Goal: Task Accomplishment & Management: Manage account settings

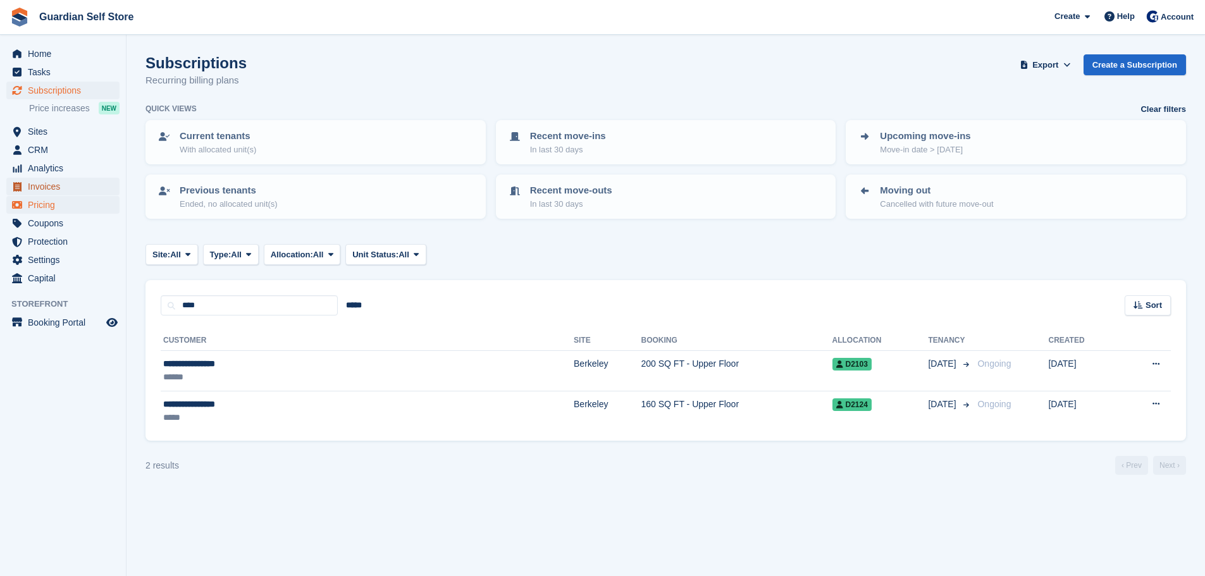
drag, startPoint x: 62, startPoint y: 190, endPoint x: 6, endPoint y: 210, distance: 59.0
click at [62, 190] on span "Invoices" at bounding box center [66, 187] width 76 height 18
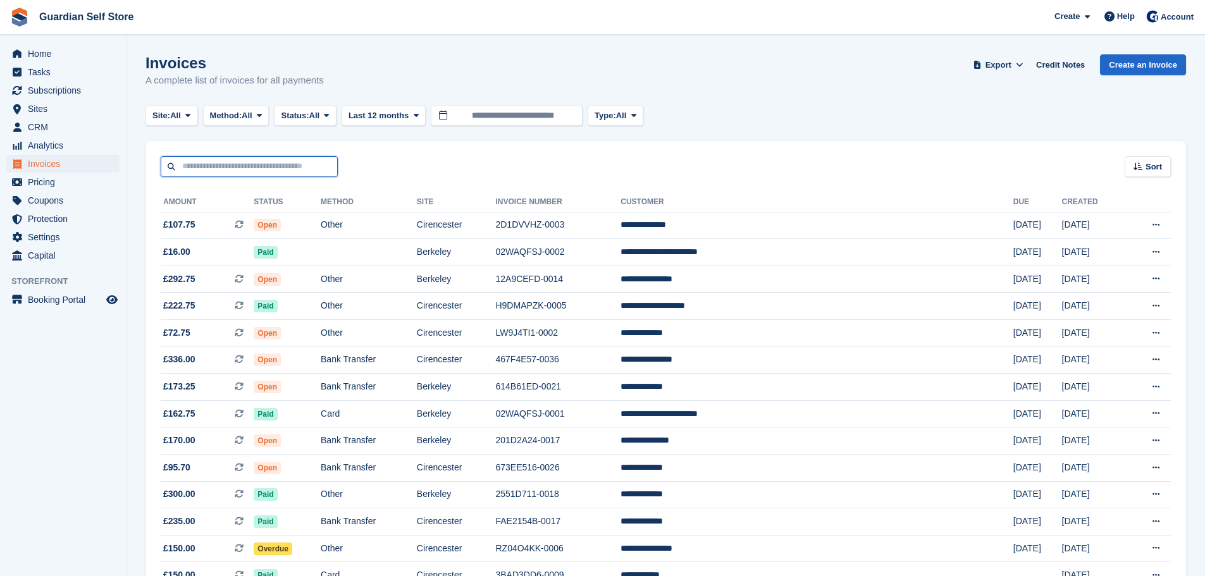
click at [203, 170] on input "text" at bounding box center [249, 166] width 177 height 21
type input "*****"
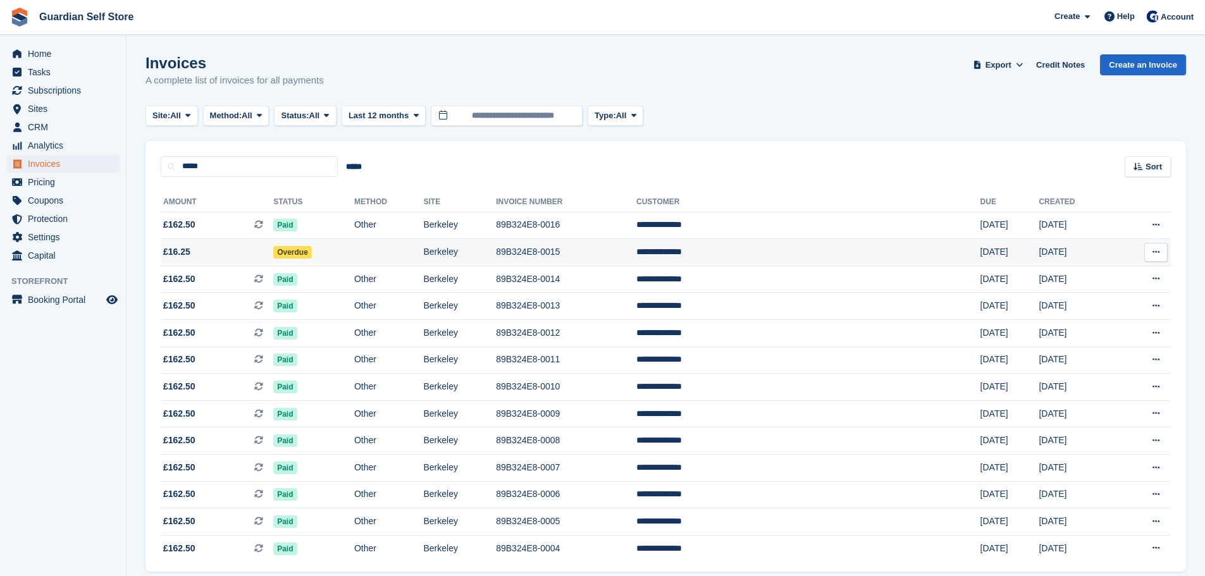
click at [209, 250] on span "£16.25" at bounding box center [217, 251] width 113 height 13
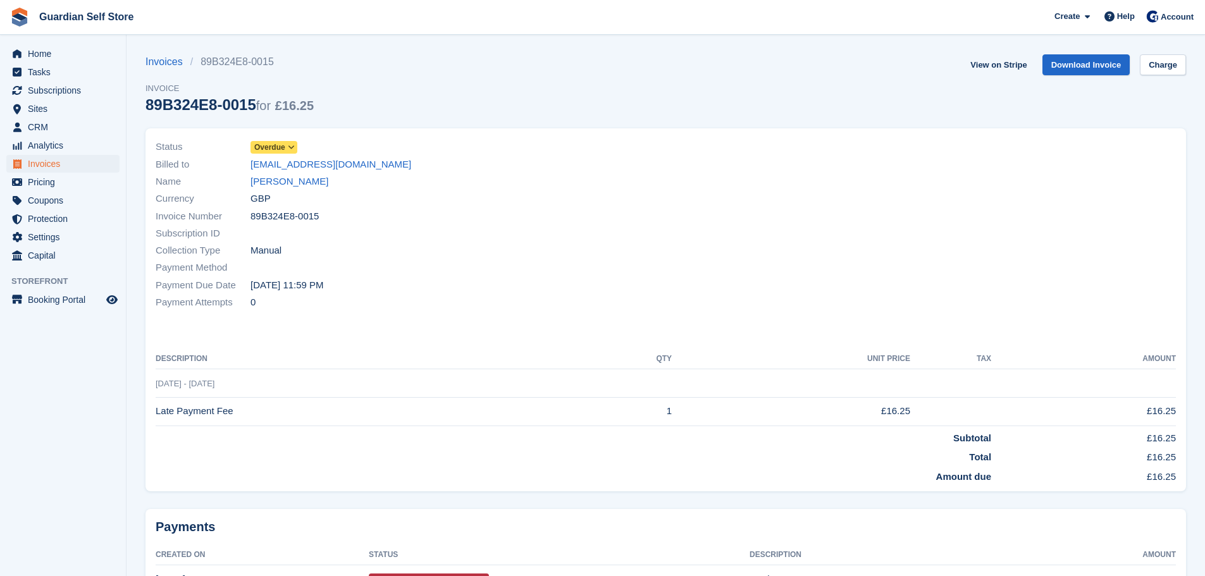
click at [271, 149] on span "Overdue" at bounding box center [269, 147] width 31 height 11
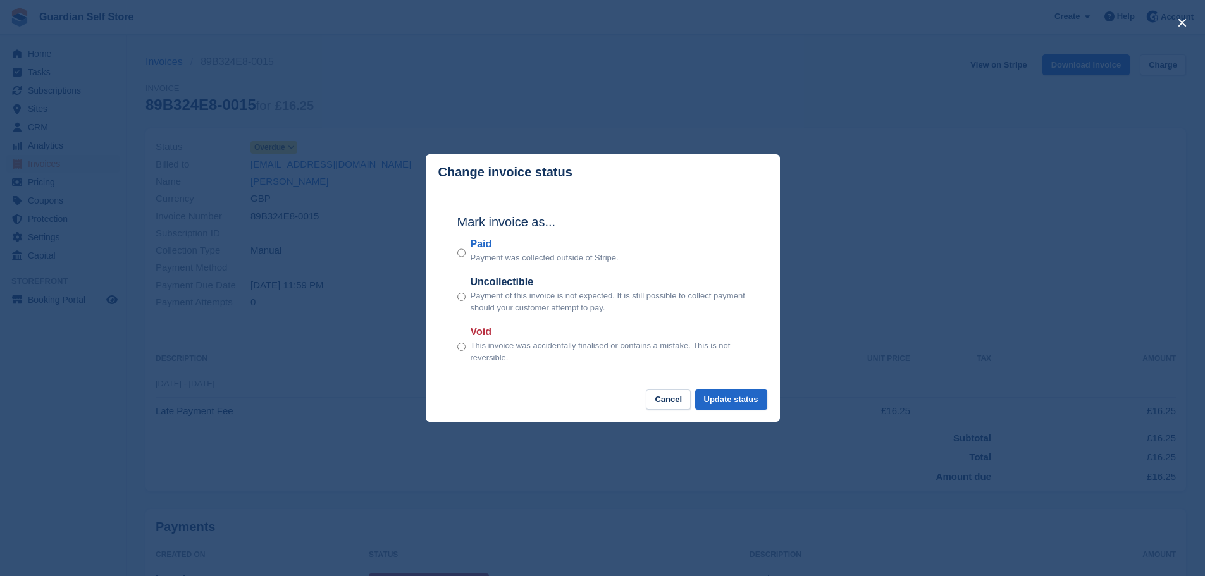
click at [485, 242] on label "Paid" at bounding box center [545, 244] width 148 height 15
click at [731, 399] on button "Update status" at bounding box center [731, 400] width 72 height 21
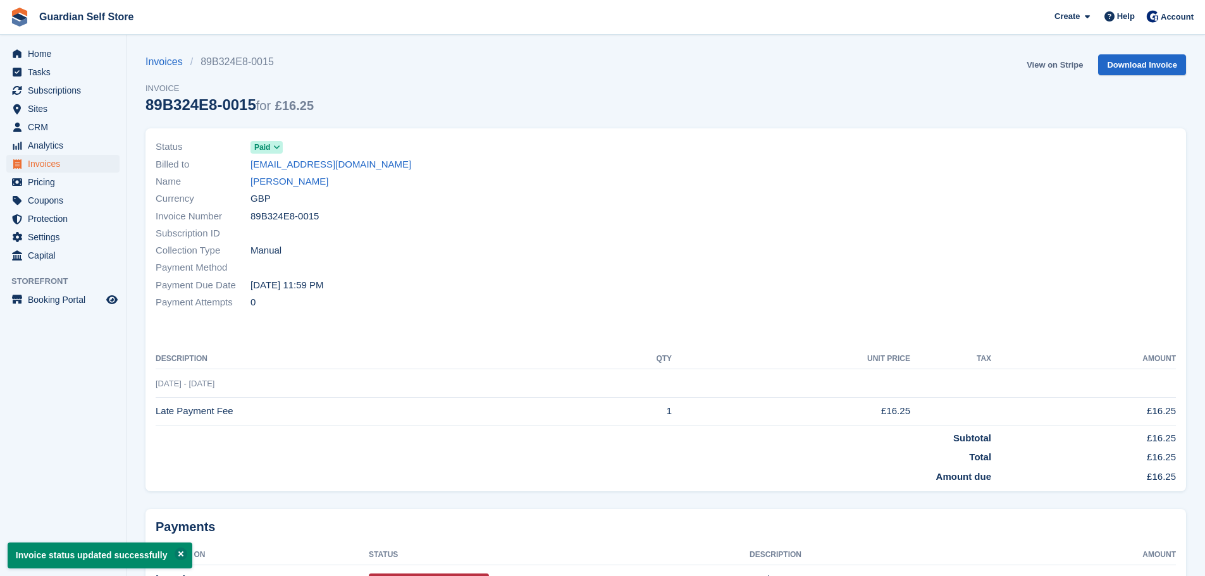
click at [1035, 64] on link "View on Stripe" at bounding box center [1055, 64] width 66 height 21
click at [290, 185] on link "[PERSON_NAME]" at bounding box center [290, 182] width 78 height 15
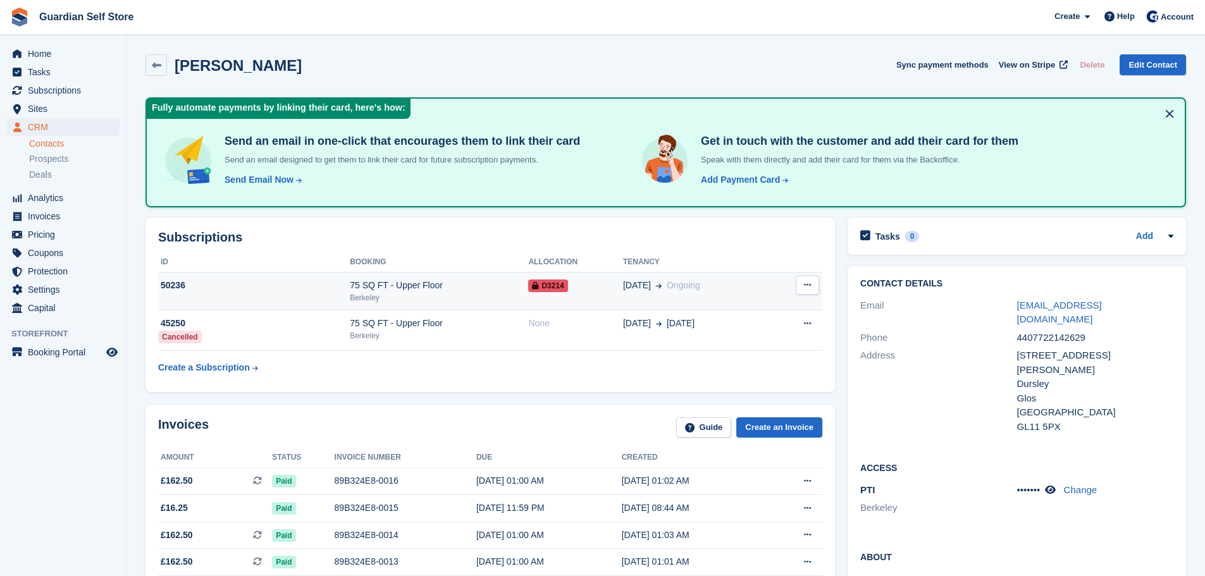
click at [651, 287] on span at bounding box center [656, 285] width 11 height 13
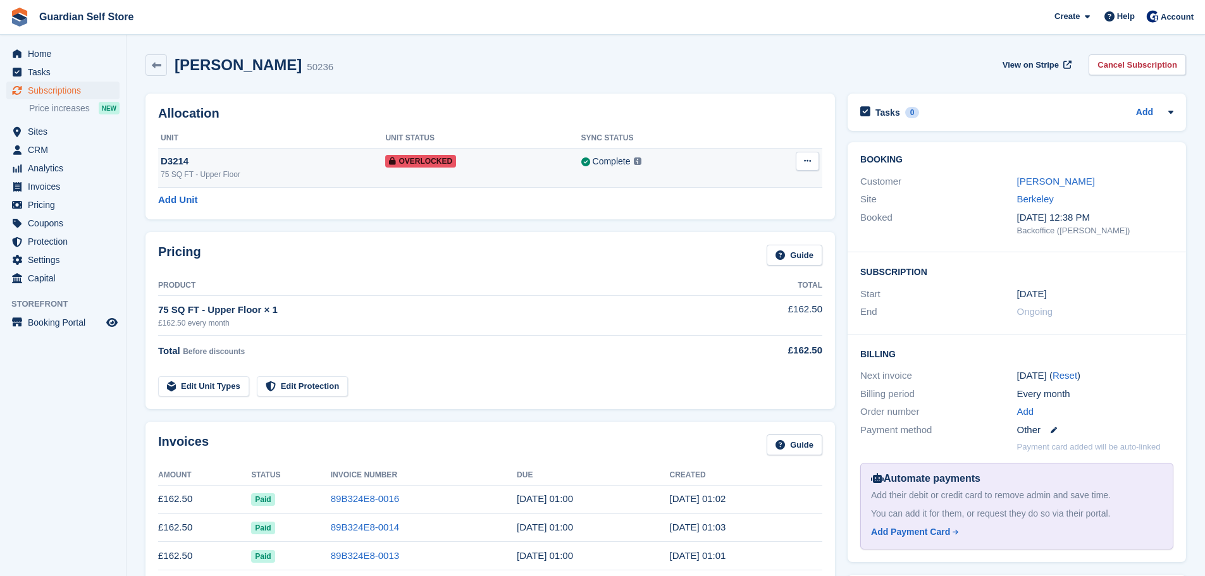
click at [804, 165] on icon at bounding box center [807, 161] width 7 height 8
click at [773, 185] on p "Remove Overlock" at bounding box center [759, 186] width 110 height 16
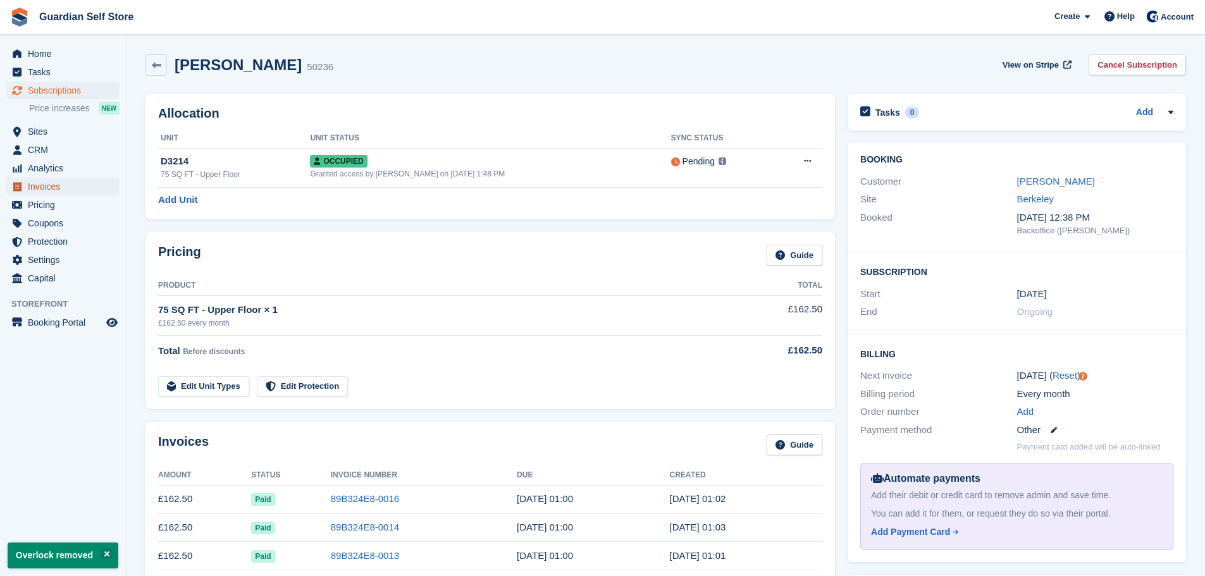
click at [87, 185] on span "Invoices" at bounding box center [66, 187] width 76 height 18
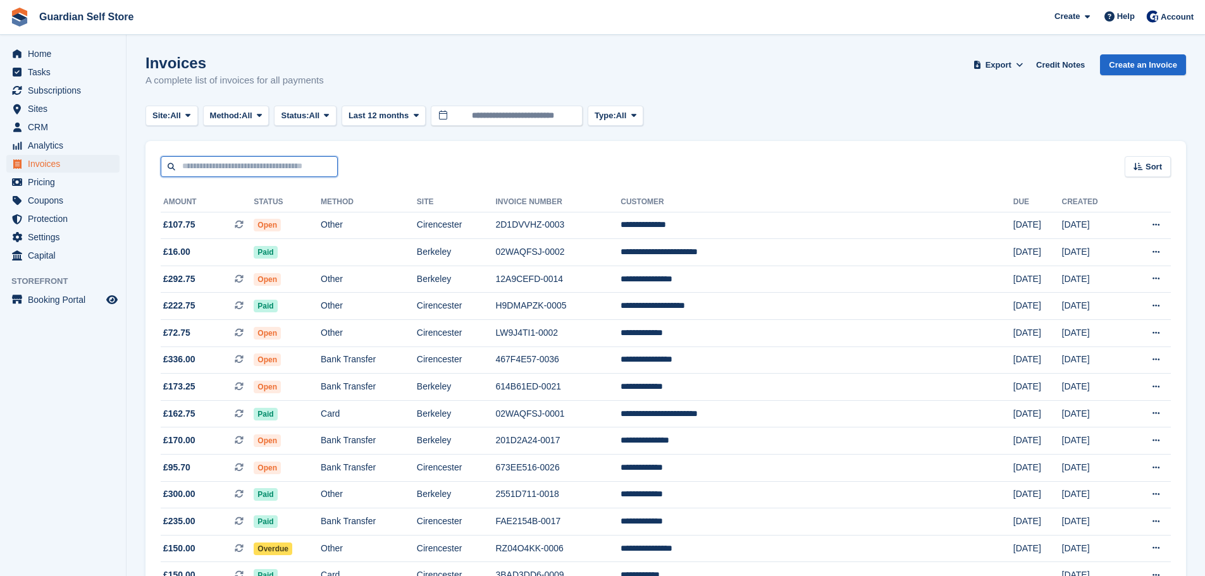
click at [279, 170] on input "text" at bounding box center [249, 166] width 177 height 21
type input "********"
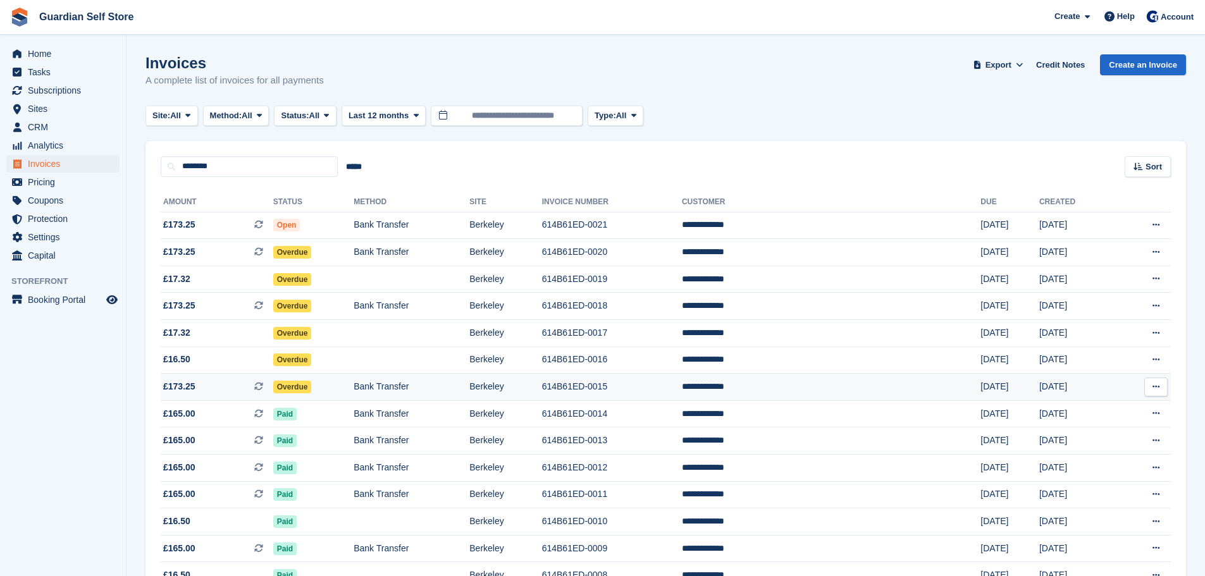
click at [220, 382] on span "£173.25 This is a recurring subscription invoice." at bounding box center [217, 386] width 113 height 13
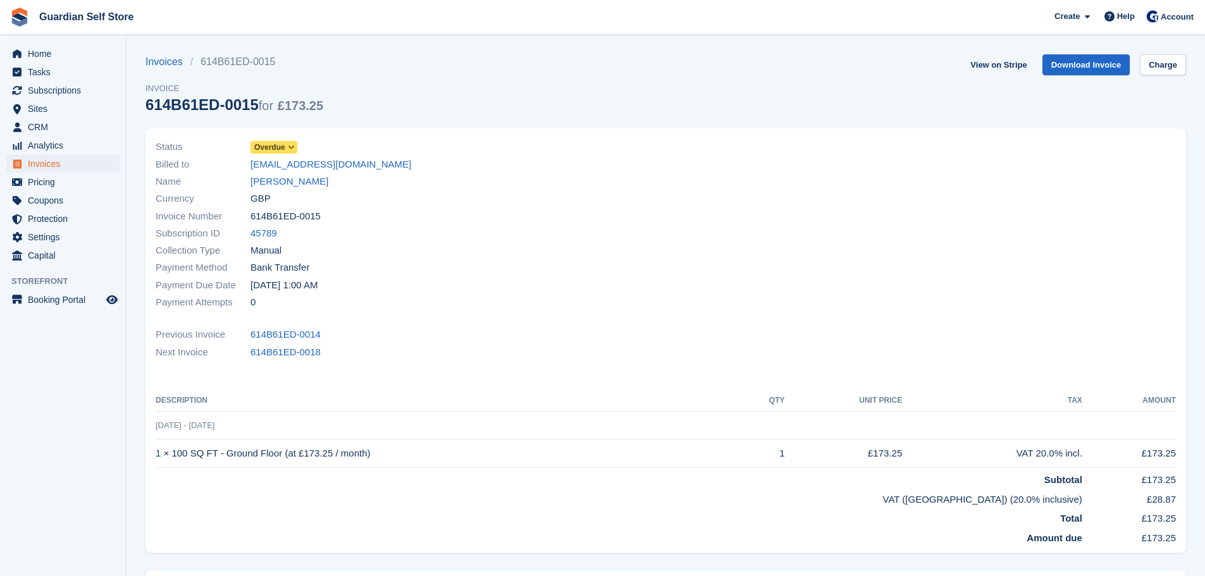
click at [287, 150] on span at bounding box center [292, 147] width 10 height 10
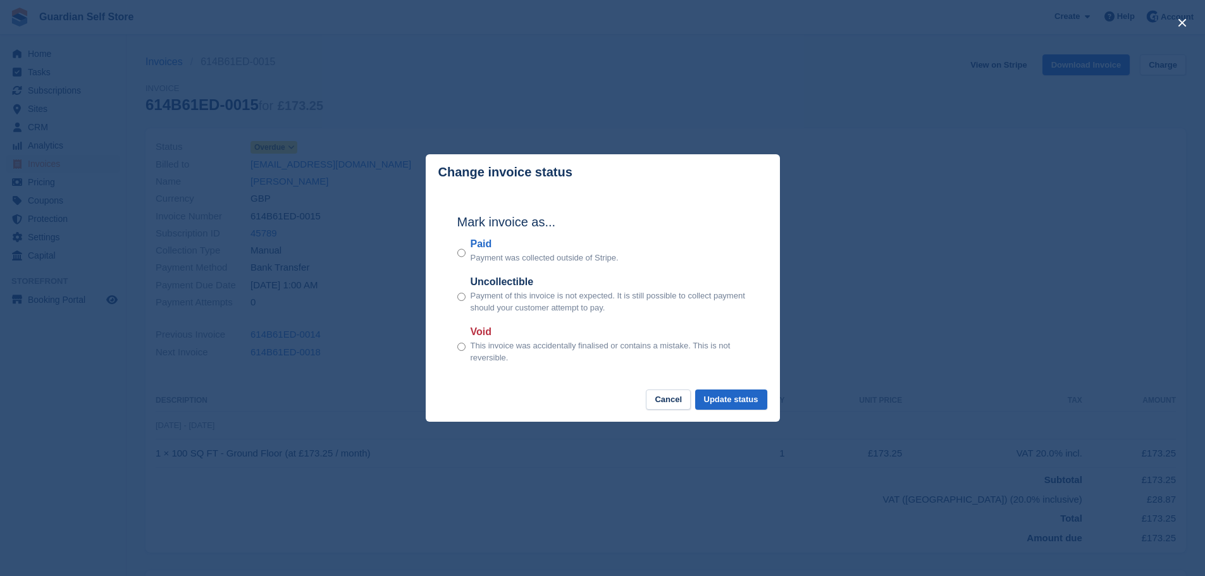
click at [482, 244] on label "Paid" at bounding box center [545, 244] width 148 height 15
click at [727, 404] on button "Update status" at bounding box center [731, 400] width 72 height 21
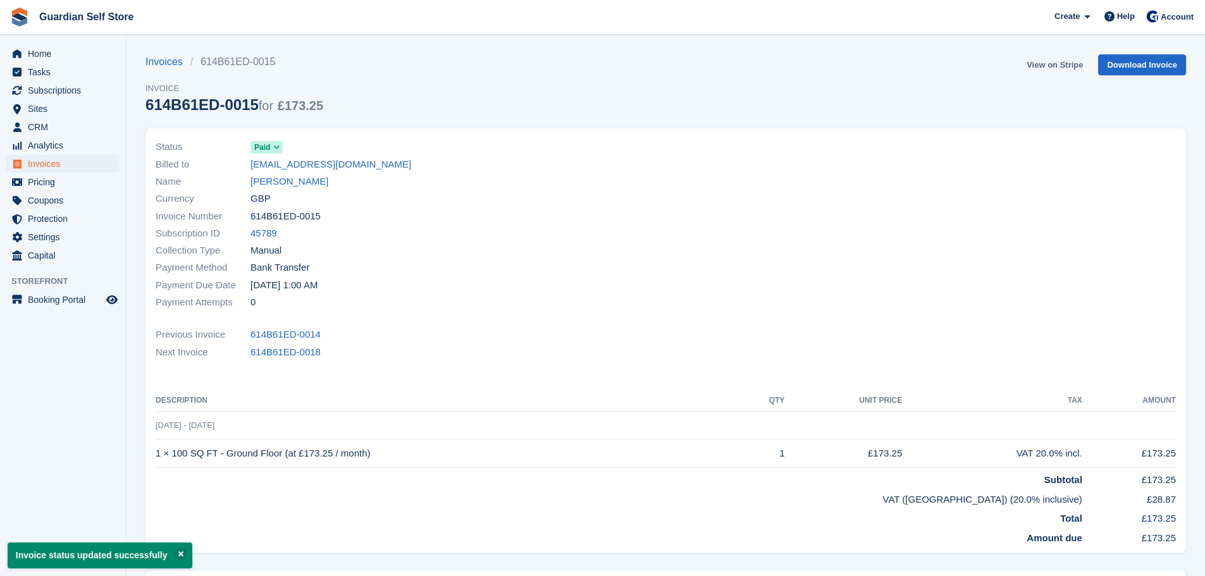
click at [1037, 65] on link "View on Stripe" at bounding box center [1055, 64] width 66 height 21
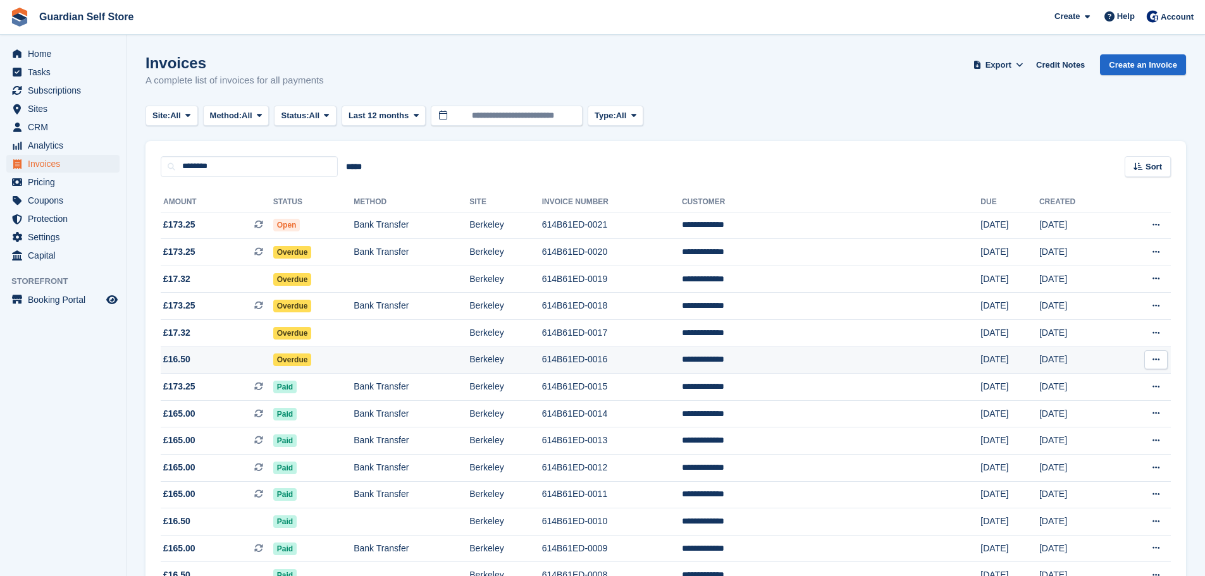
click at [254, 355] on span "£16.50" at bounding box center [217, 359] width 113 height 13
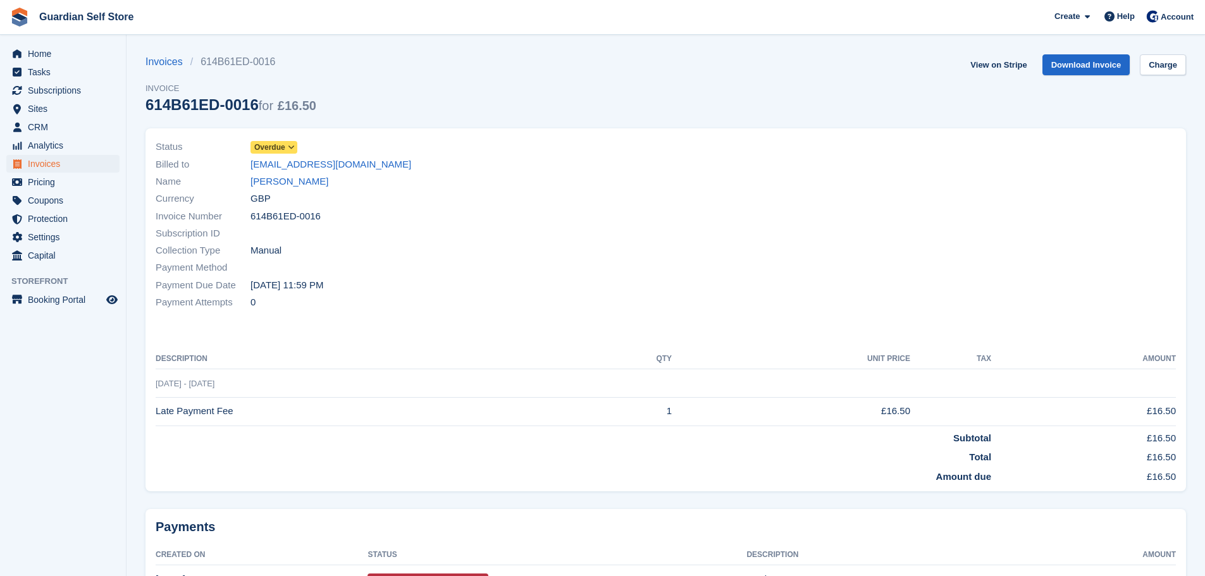
click at [287, 146] on span at bounding box center [292, 147] width 10 height 10
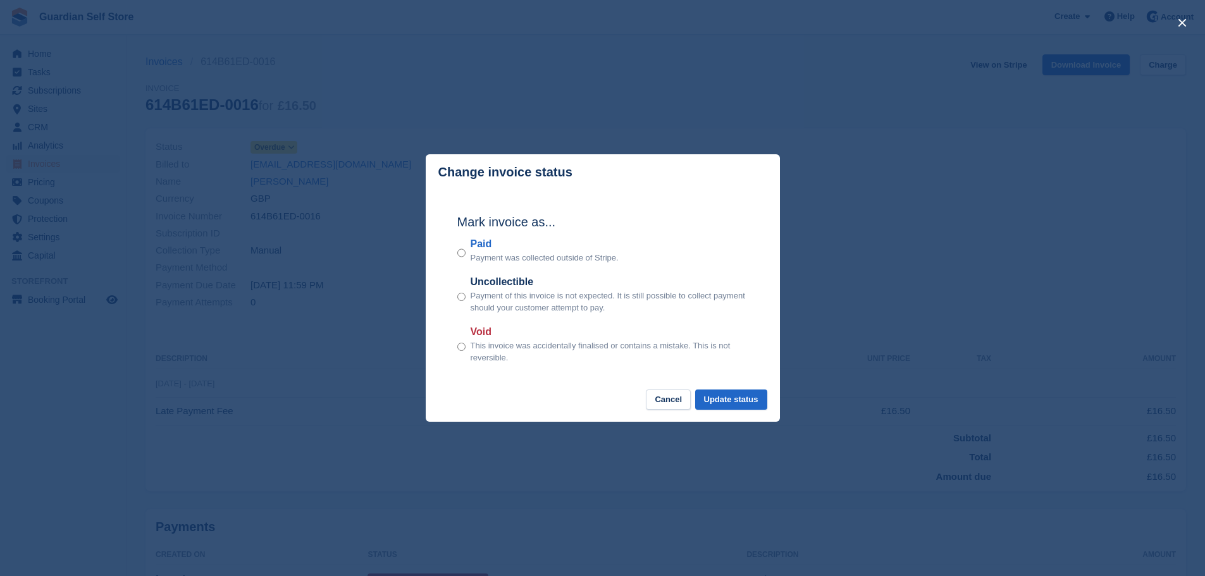
click at [468, 241] on div "Paid Payment was collected outside of Stripe." at bounding box center [602, 251] width 291 height 28
click at [477, 247] on label "Paid" at bounding box center [545, 244] width 148 height 15
click at [734, 388] on div "Mark invoice as... Paid Payment was collected outside of Stripe. Uncollectible …" at bounding box center [603, 289] width 316 height 199
click at [736, 397] on button "Update status" at bounding box center [731, 400] width 72 height 21
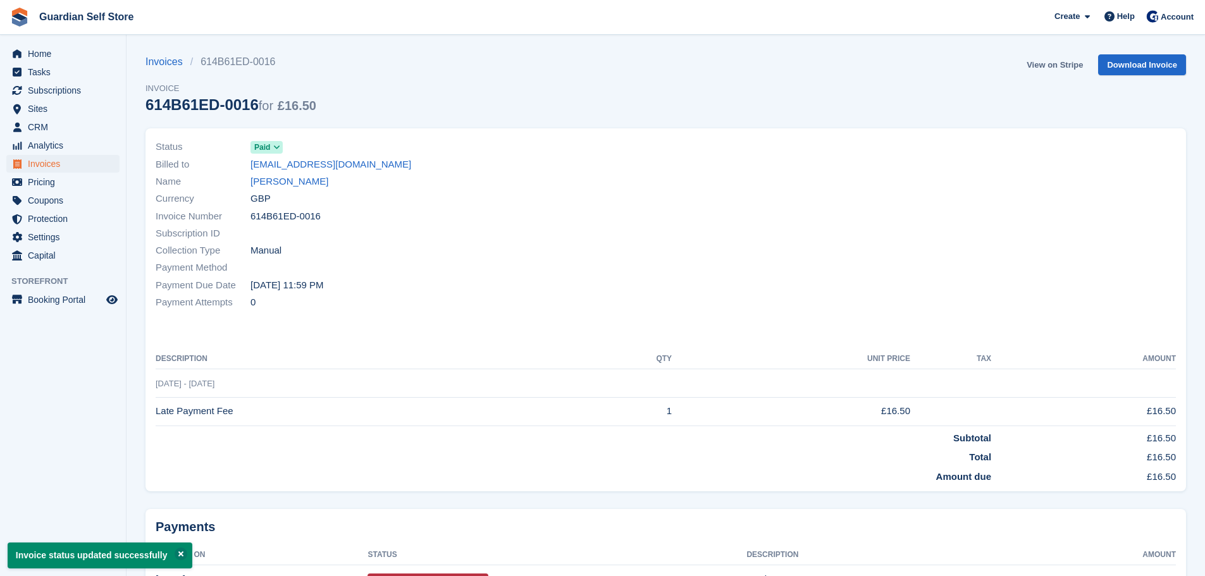
click at [1038, 63] on link "View on Stripe" at bounding box center [1055, 64] width 66 height 21
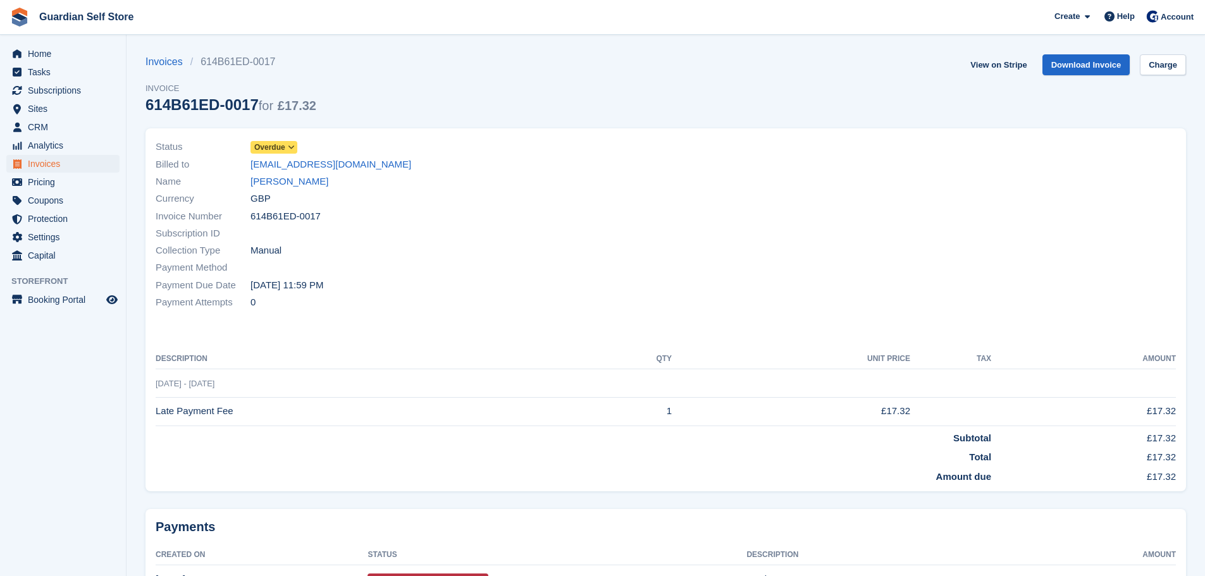
click at [277, 152] on span "Overdue" at bounding box center [269, 147] width 31 height 11
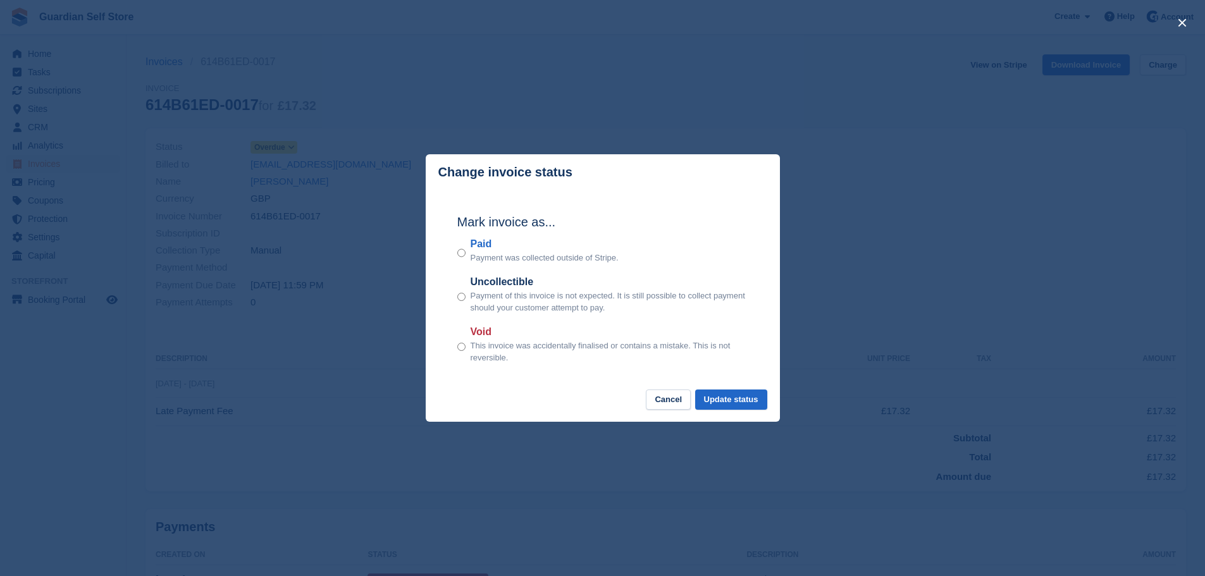
click at [492, 242] on label "Paid" at bounding box center [545, 244] width 148 height 15
click at [731, 404] on button "Update status" at bounding box center [731, 400] width 72 height 21
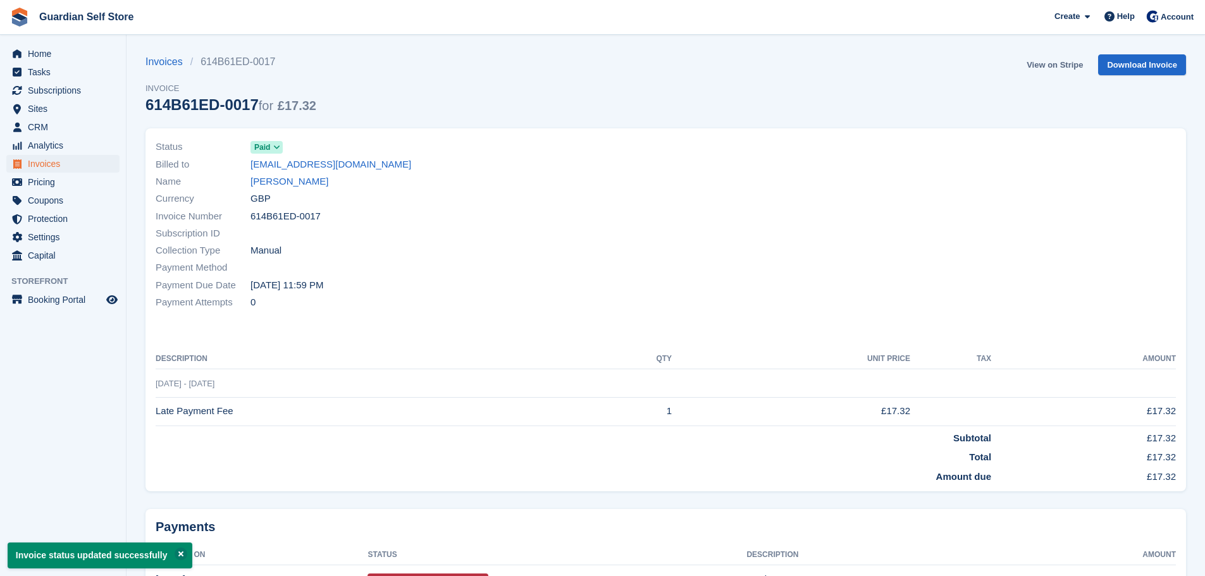
click at [1042, 64] on link "View on Stripe" at bounding box center [1055, 64] width 66 height 21
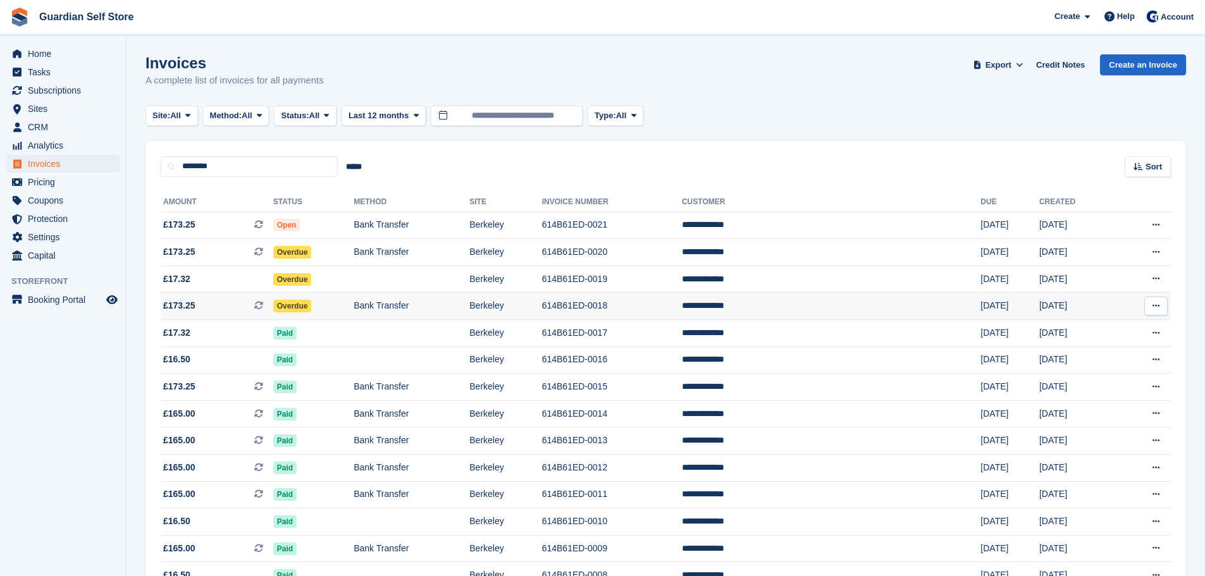
drag, startPoint x: 0, startPoint y: 0, endPoint x: 219, endPoint y: 299, distance: 370.8
click at [219, 299] on span "£173.25 This is a recurring subscription invoice." at bounding box center [217, 305] width 113 height 13
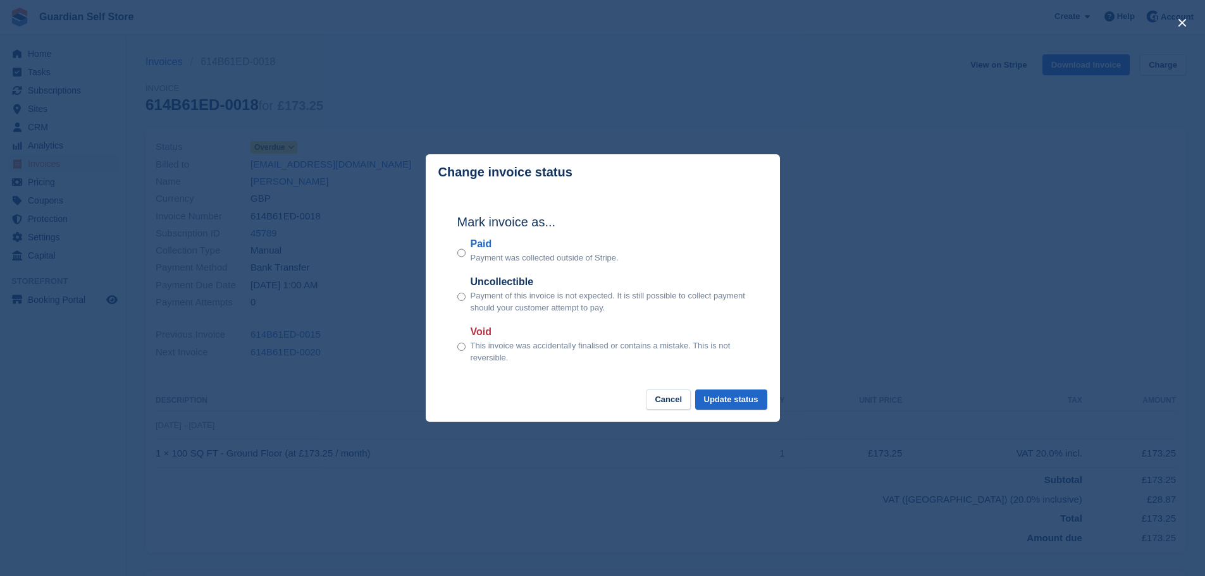
click at [492, 253] on p "Payment was collected outside of Stripe." at bounding box center [545, 258] width 148 height 13
click at [483, 247] on label "Paid" at bounding box center [545, 244] width 148 height 15
click at [720, 399] on button "Update status" at bounding box center [731, 400] width 72 height 21
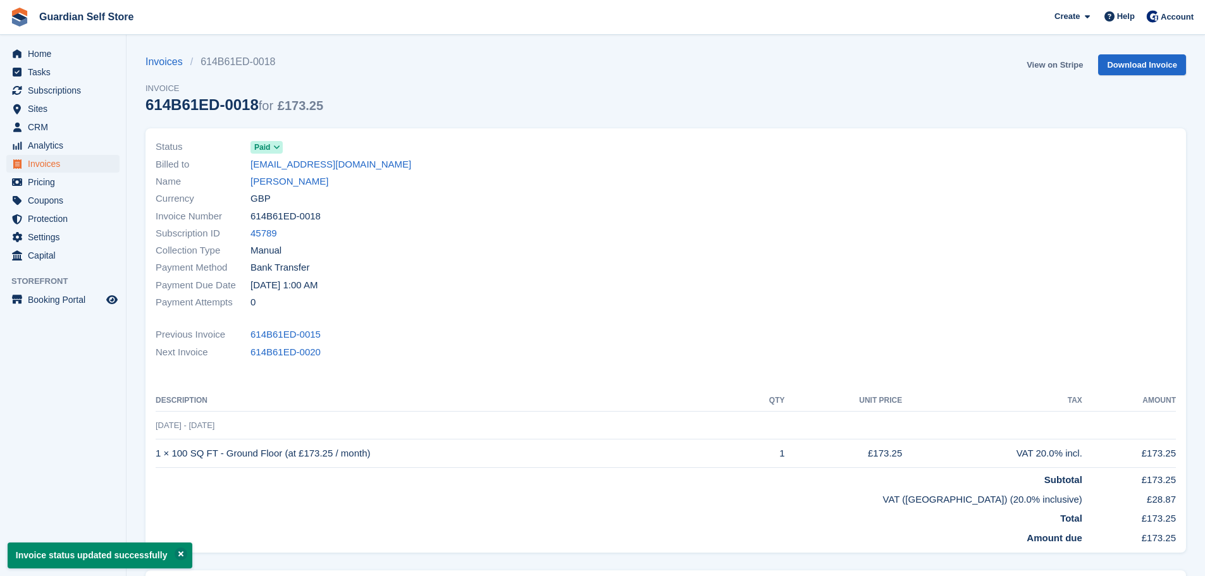
click at [1046, 65] on link "View on Stripe" at bounding box center [1055, 64] width 66 height 21
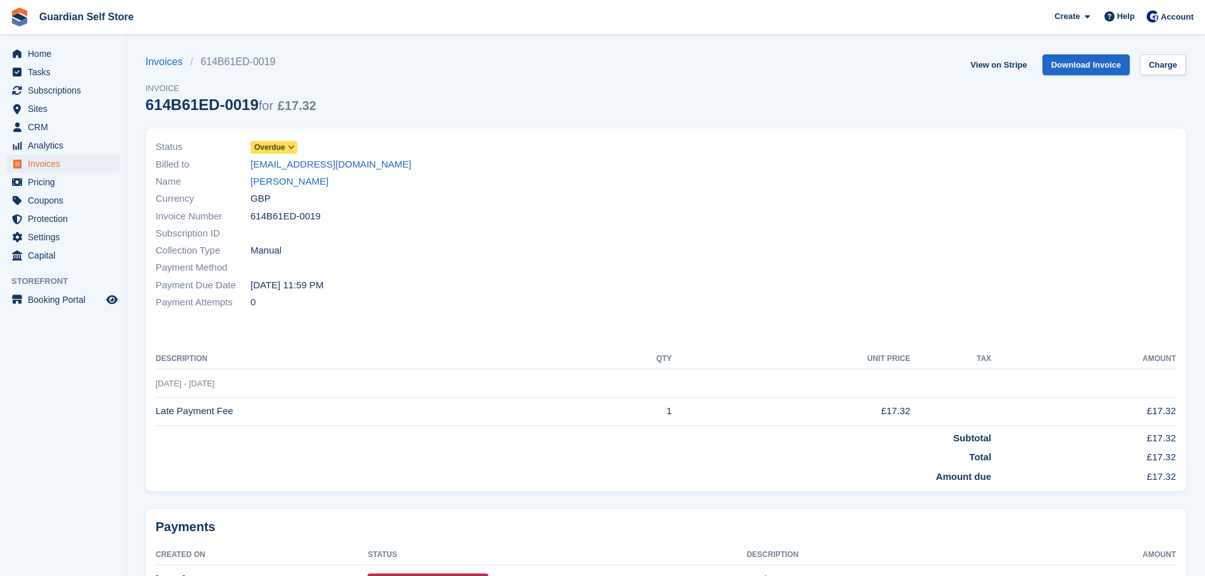
click at [283, 146] on span "Overdue" at bounding box center [269, 147] width 31 height 11
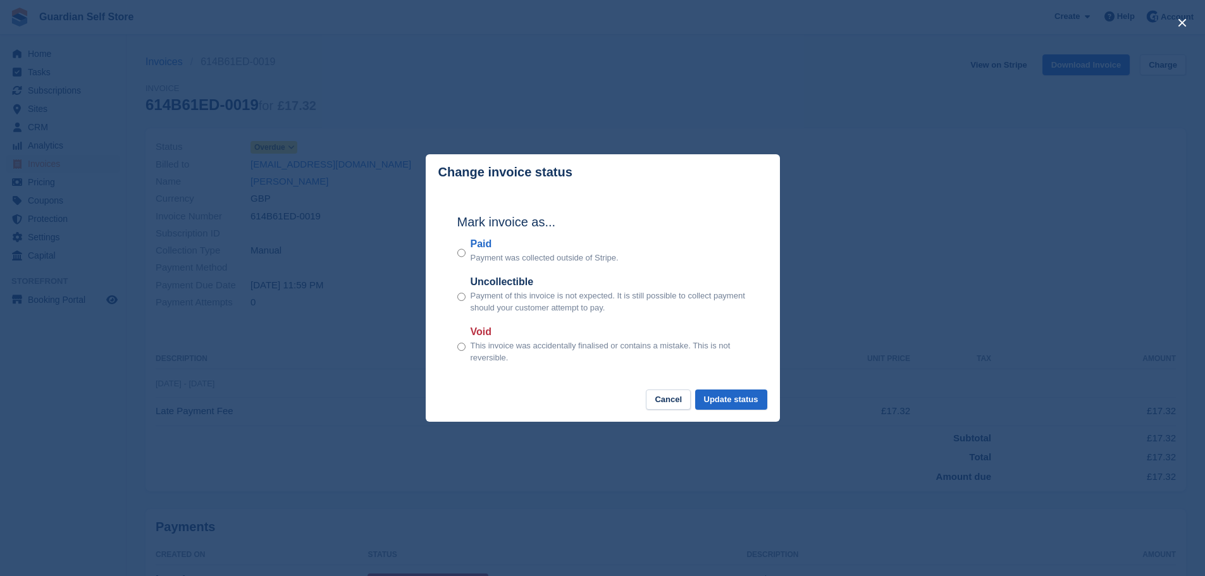
click at [485, 242] on label "Paid" at bounding box center [545, 244] width 148 height 15
click at [717, 397] on button "Update status" at bounding box center [731, 400] width 72 height 21
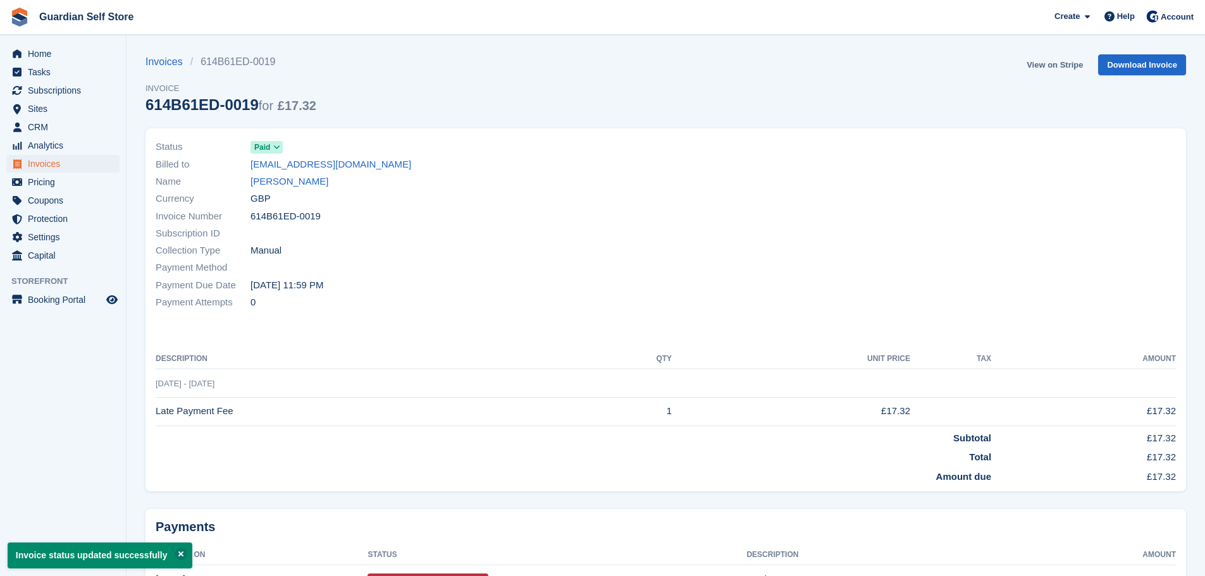
click at [1051, 66] on link "View on Stripe" at bounding box center [1055, 64] width 66 height 21
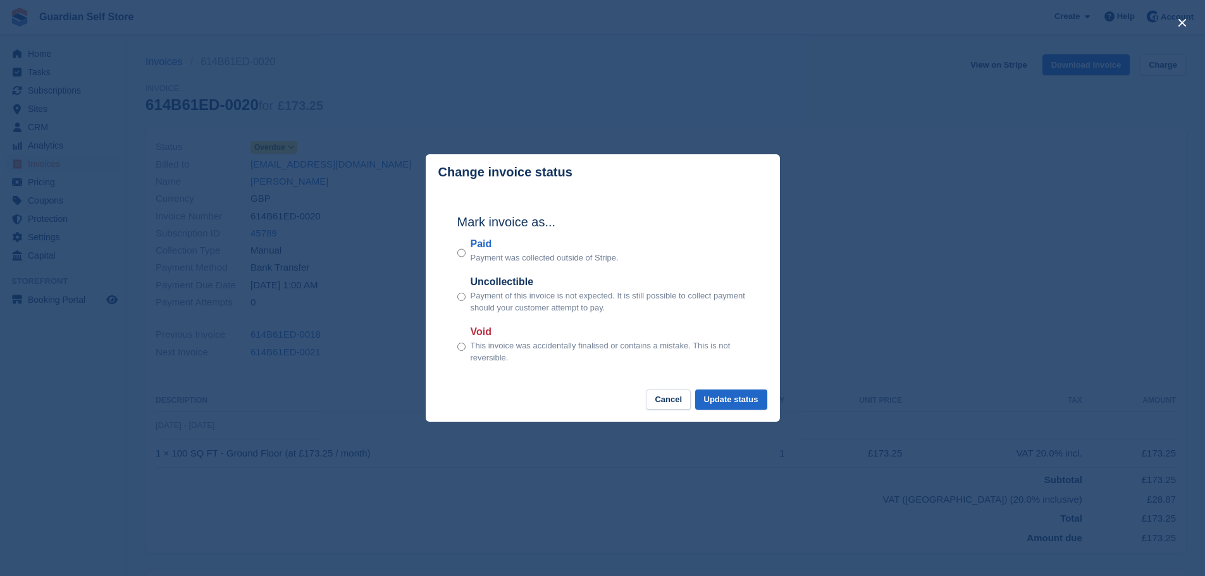
click at [481, 243] on label "Paid" at bounding box center [545, 244] width 148 height 15
click at [710, 395] on button "Update status" at bounding box center [731, 400] width 72 height 21
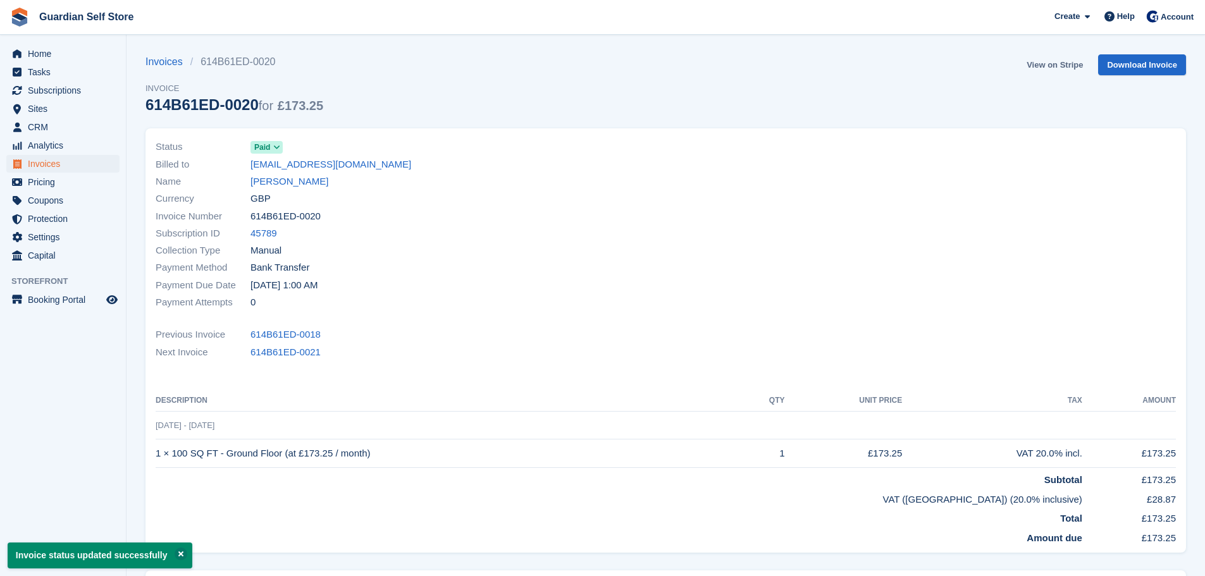
click at [1044, 67] on link "View on Stripe" at bounding box center [1055, 64] width 66 height 21
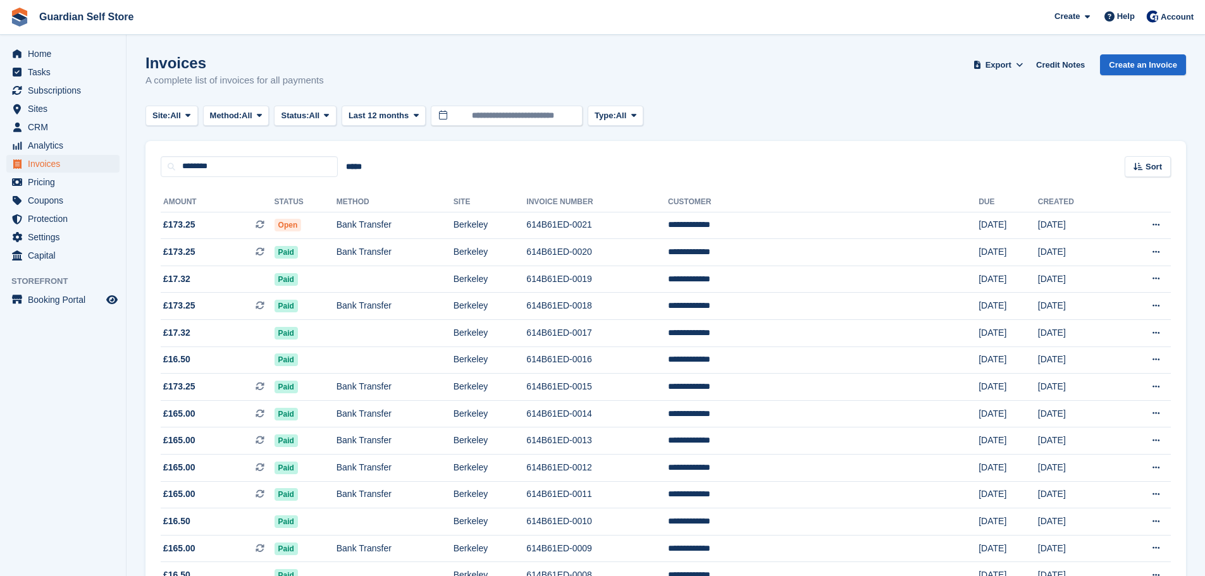
click at [217, 220] on span "£173.25 This is a recurring subscription invoice." at bounding box center [218, 224] width 114 height 13
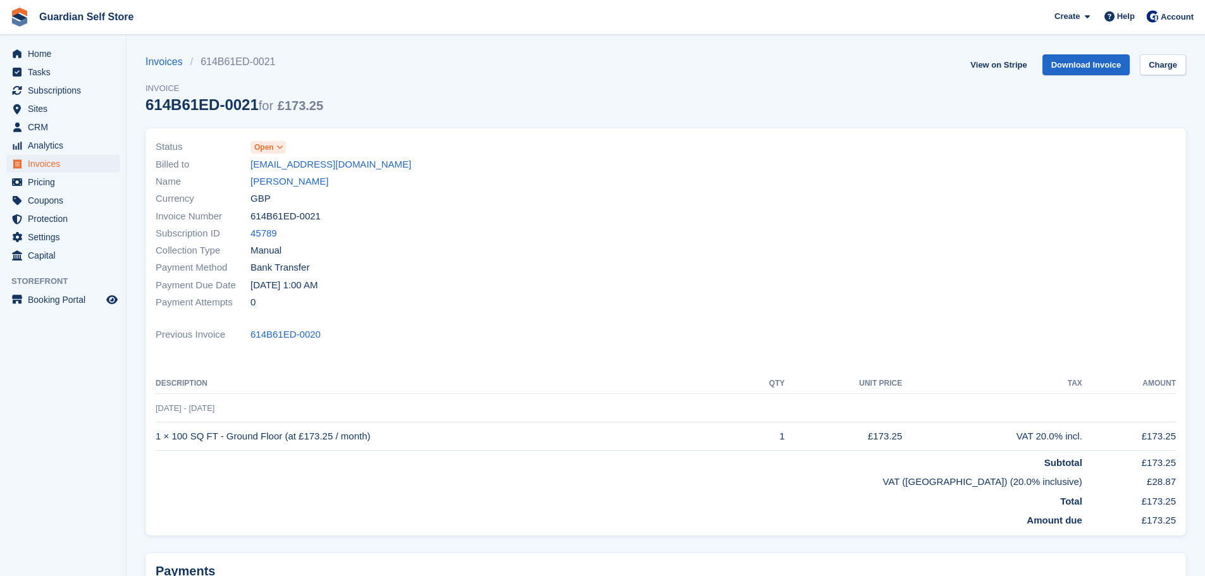
click at [270, 144] on span "Open" at bounding box center [264, 147] width 20 height 11
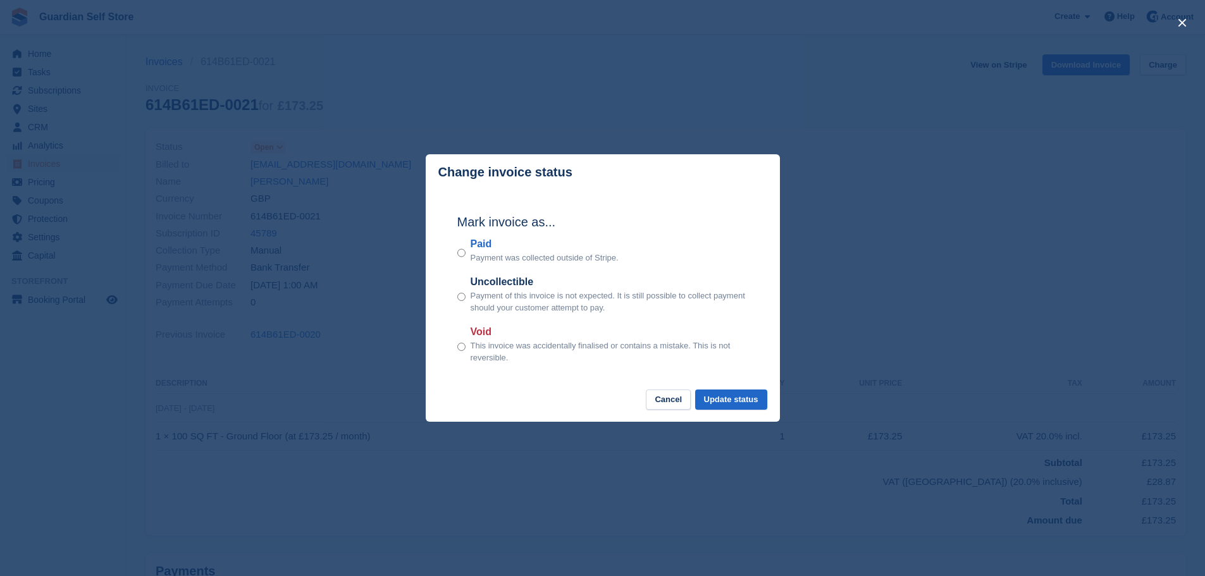
click at [478, 240] on label "Paid" at bounding box center [545, 244] width 148 height 15
click at [728, 389] on div "Mark invoice as... Paid Payment was collected outside of Stripe. Uncollectible …" at bounding box center [603, 289] width 316 height 199
click at [728, 393] on button "Update status" at bounding box center [731, 400] width 72 height 21
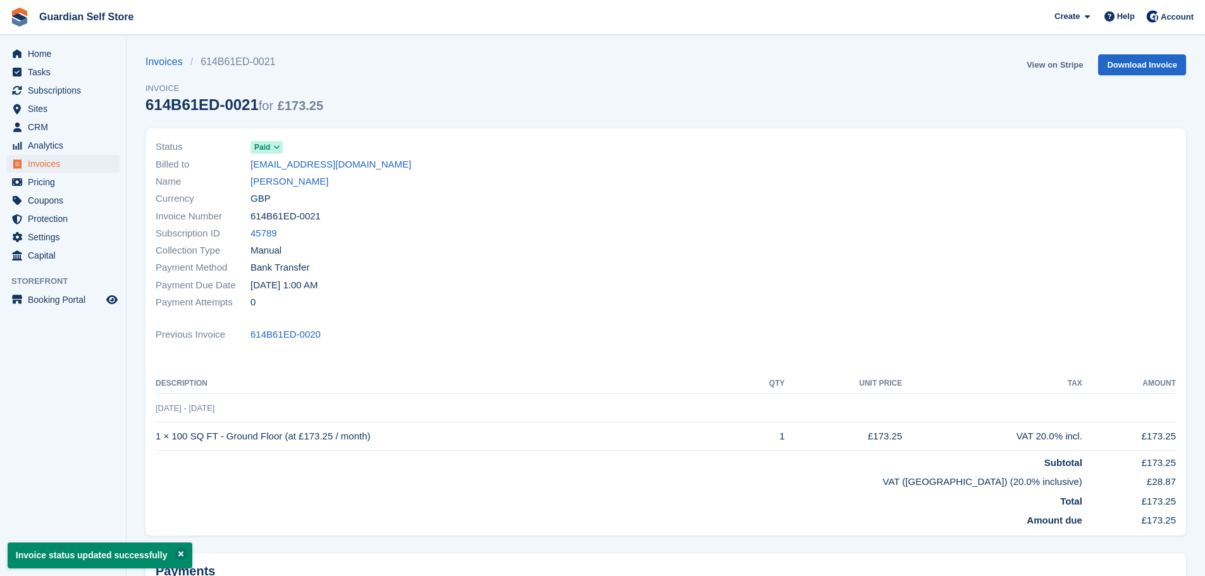
click at [1036, 68] on link "View on Stripe" at bounding box center [1055, 64] width 66 height 21
click at [69, 51] on span "Home" at bounding box center [66, 54] width 76 height 18
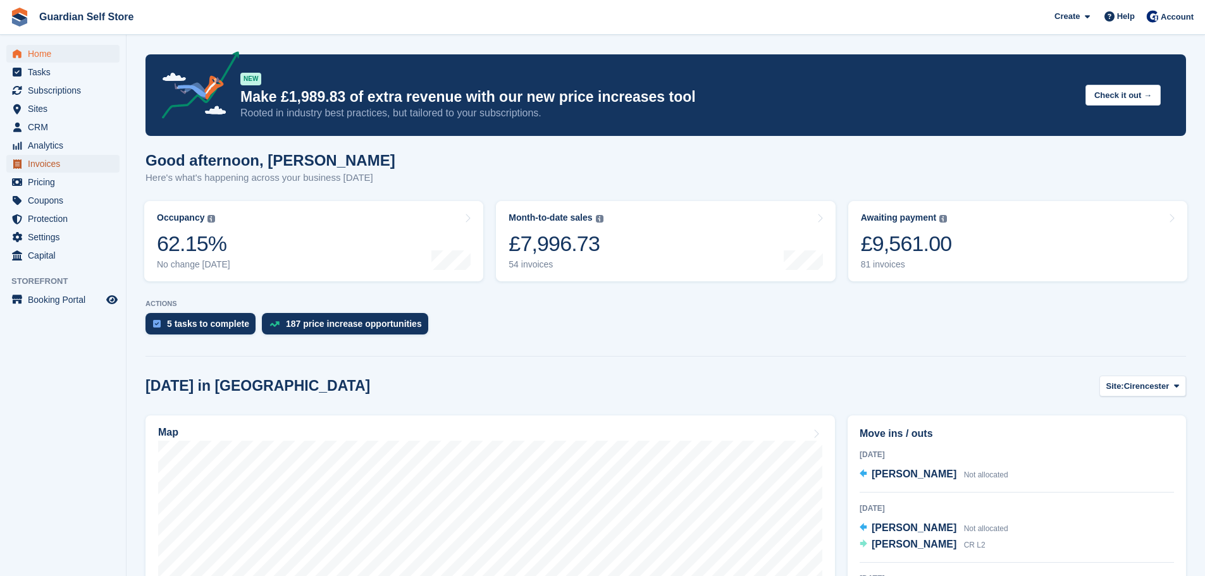
click at [59, 161] on span "Invoices" at bounding box center [66, 164] width 76 height 18
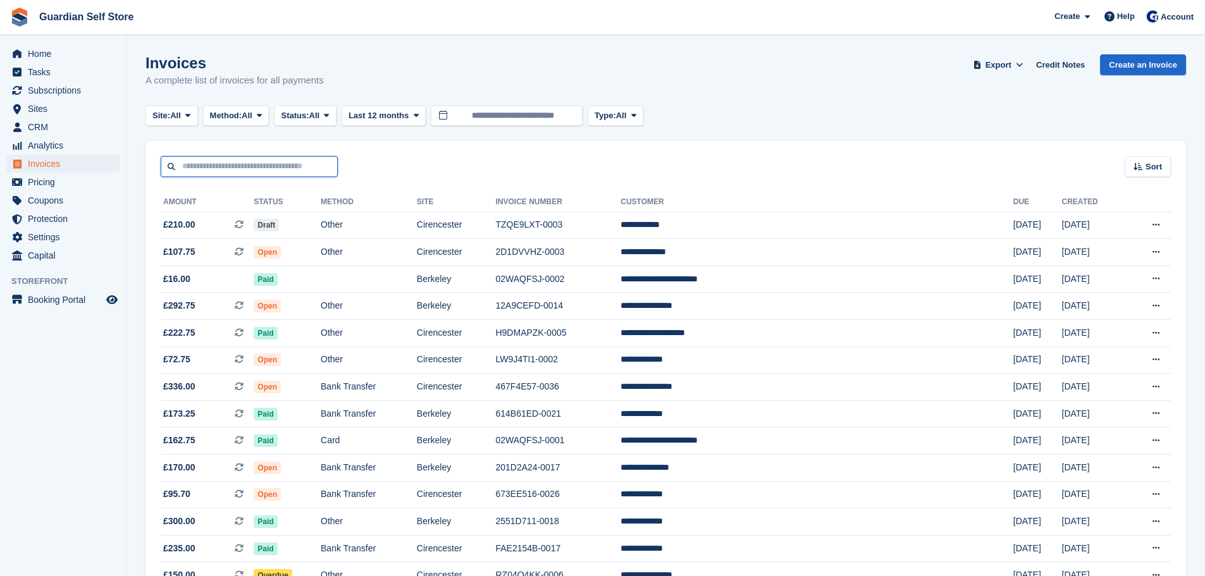
drag, startPoint x: 0, startPoint y: 0, endPoint x: 186, endPoint y: 171, distance: 253.0
click at [186, 171] on input "text" at bounding box center [249, 166] width 177 height 21
type input "**"
click at [496, 249] on td "Cirencester" at bounding box center [456, 252] width 79 height 27
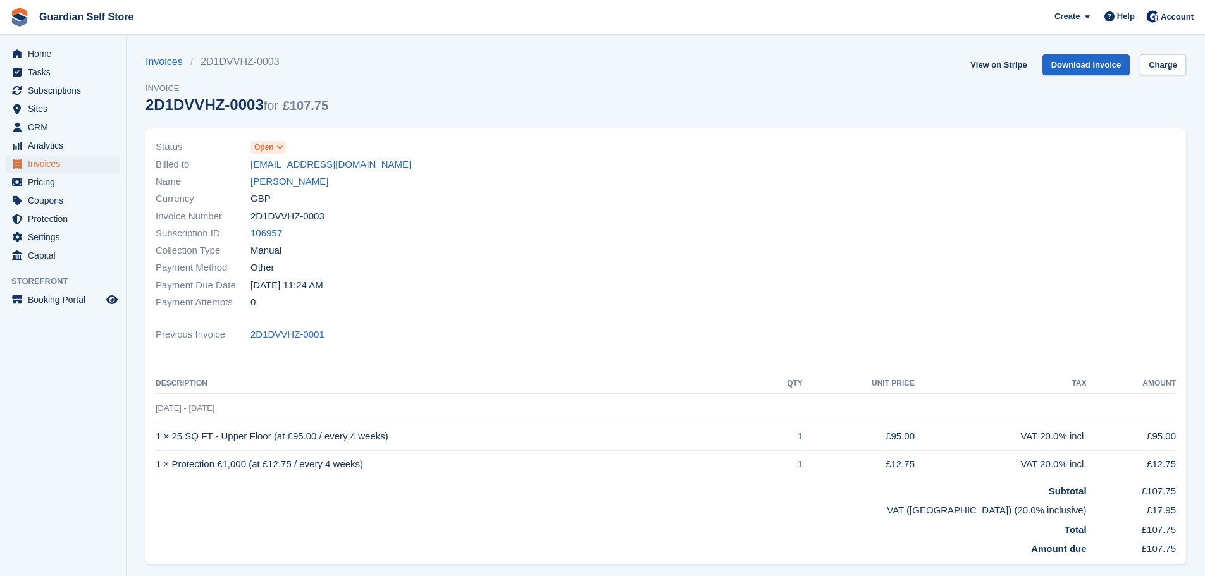
click at [274, 151] on span "Open" at bounding box center [268, 147] width 35 height 13
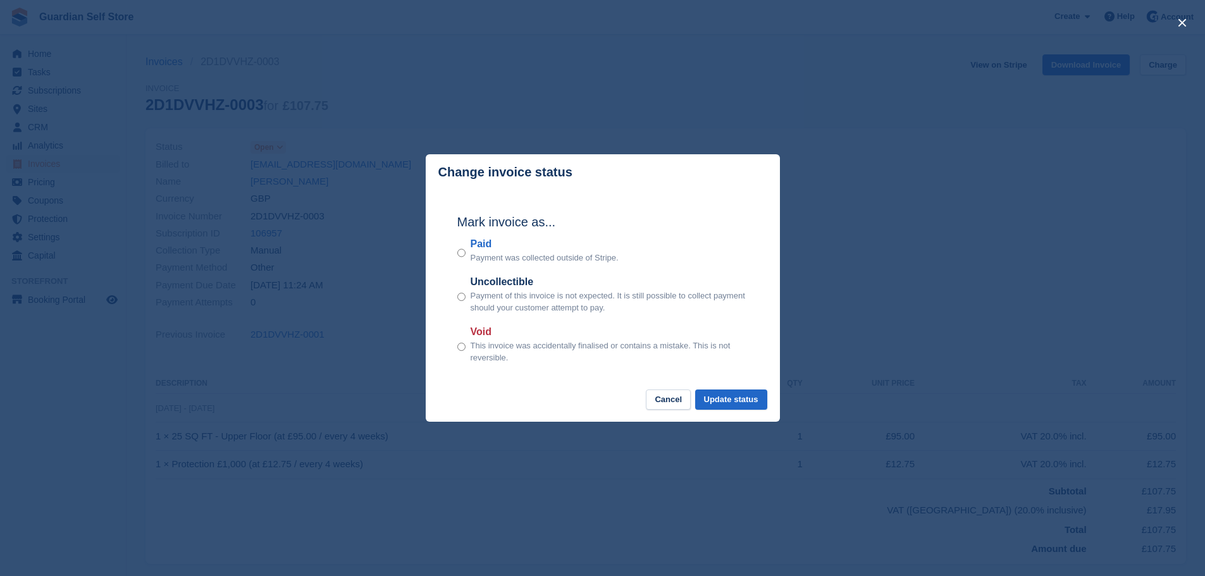
click at [473, 242] on label "Paid" at bounding box center [545, 244] width 148 height 15
click at [717, 397] on button "Update status" at bounding box center [731, 400] width 72 height 21
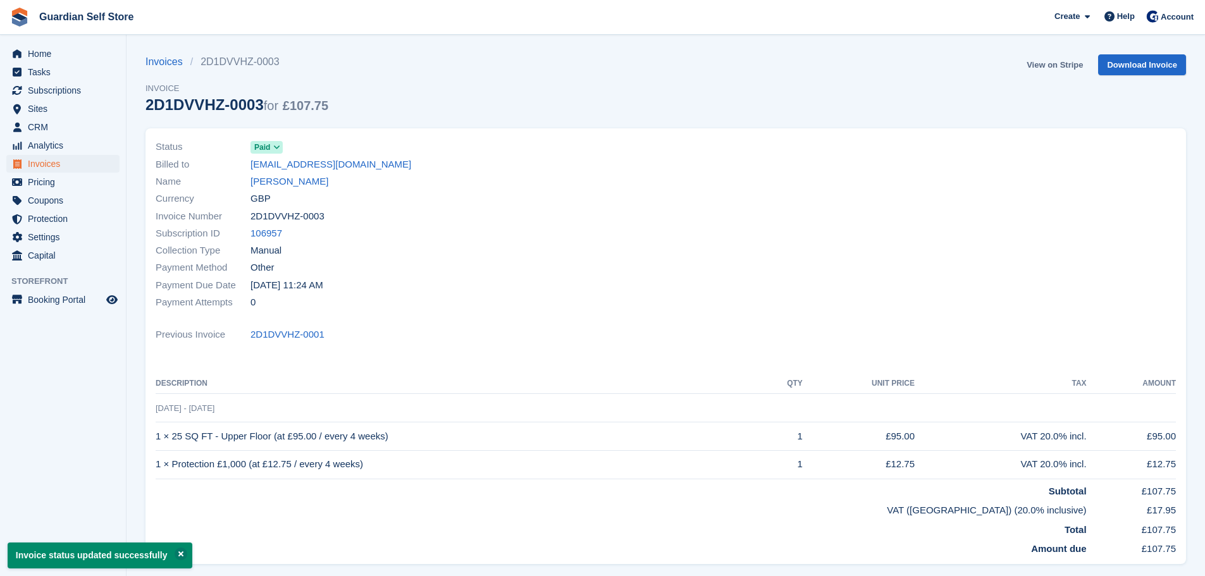
click at [1038, 64] on link "View on Stripe" at bounding box center [1055, 64] width 66 height 21
click at [58, 53] on span "Home" at bounding box center [66, 54] width 76 height 18
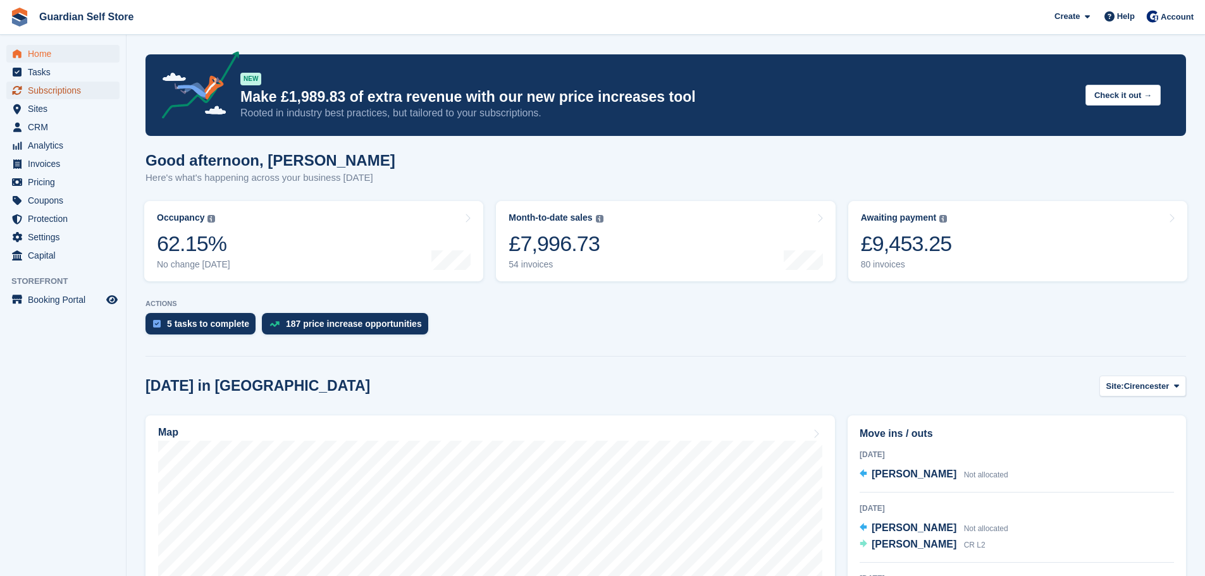
click at [56, 94] on span "Subscriptions" at bounding box center [66, 91] width 76 height 18
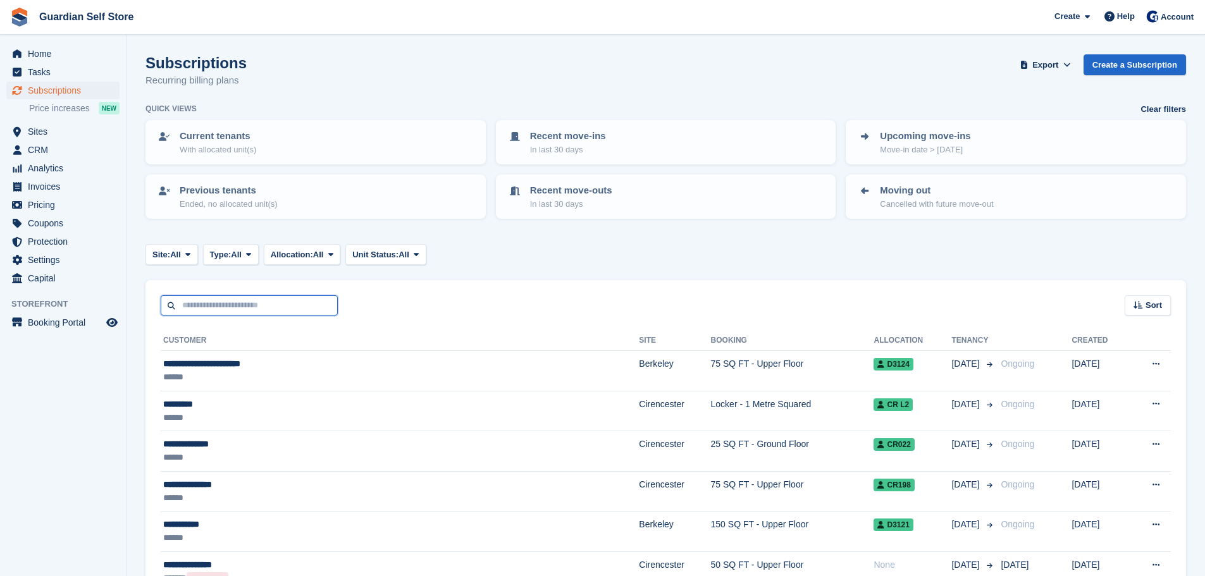
click at [219, 303] on input "text" at bounding box center [249, 305] width 177 height 21
type input "******"
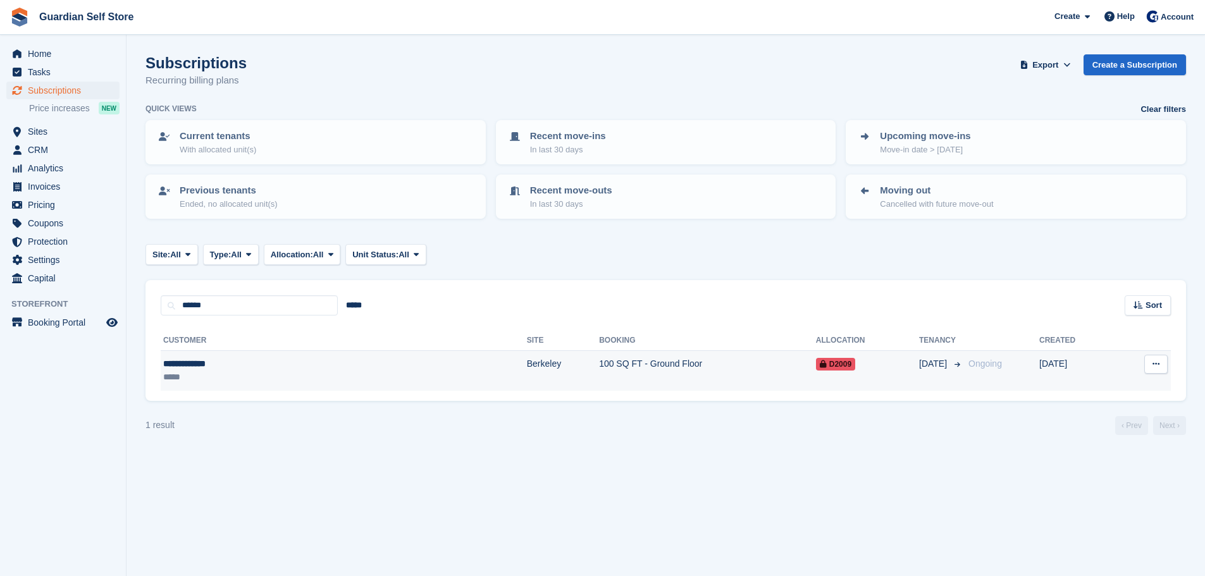
click at [247, 352] on td "**********" at bounding box center [344, 371] width 366 height 40
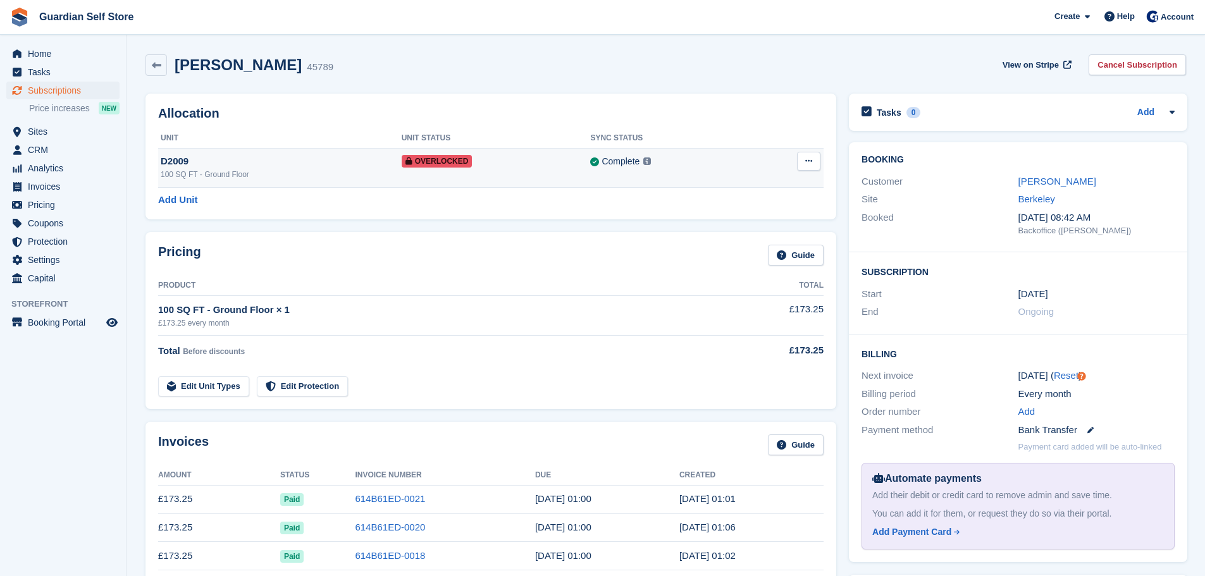
click at [807, 163] on icon at bounding box center [808, 161] width 7 height 8
click at [761, 187] on p "Remove Overlock" at bounding box center [760, 186] width 110 height 16
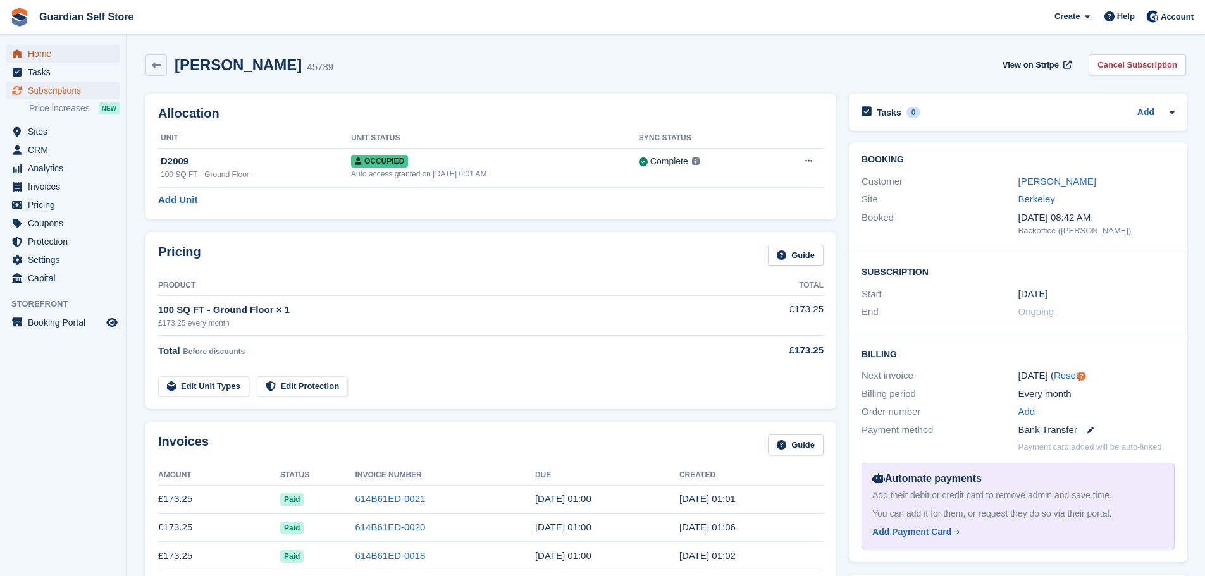
click at [55, 56] on span "Home" at bounding box center [66, 54] width 76 height 18
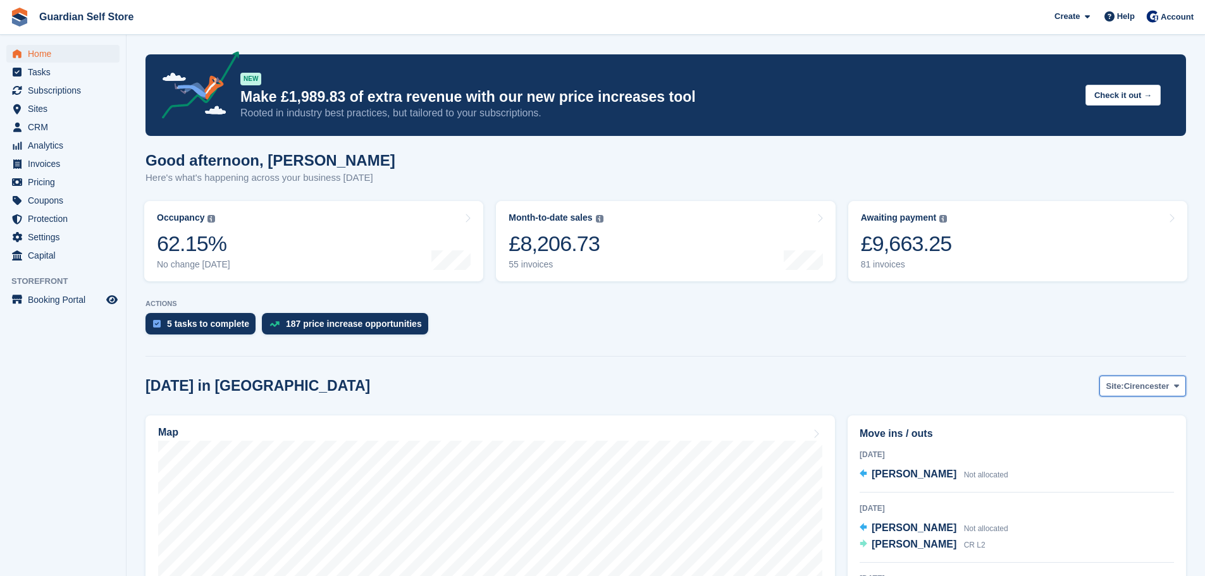
click at [1128, 386] on span "Cirencester" at bounding box center [1147, 386] width 46 height 13
click at [1095, 431] on link "Berkeley" at bounding box center [1125, 439] width 110 height 23
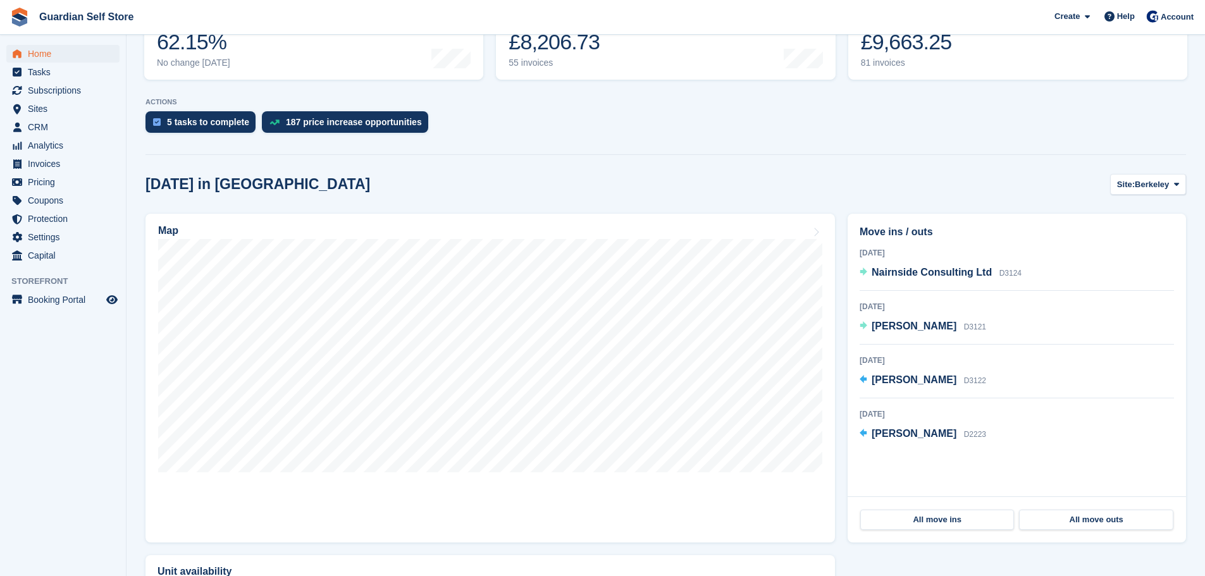
scroll to position [211, 0]
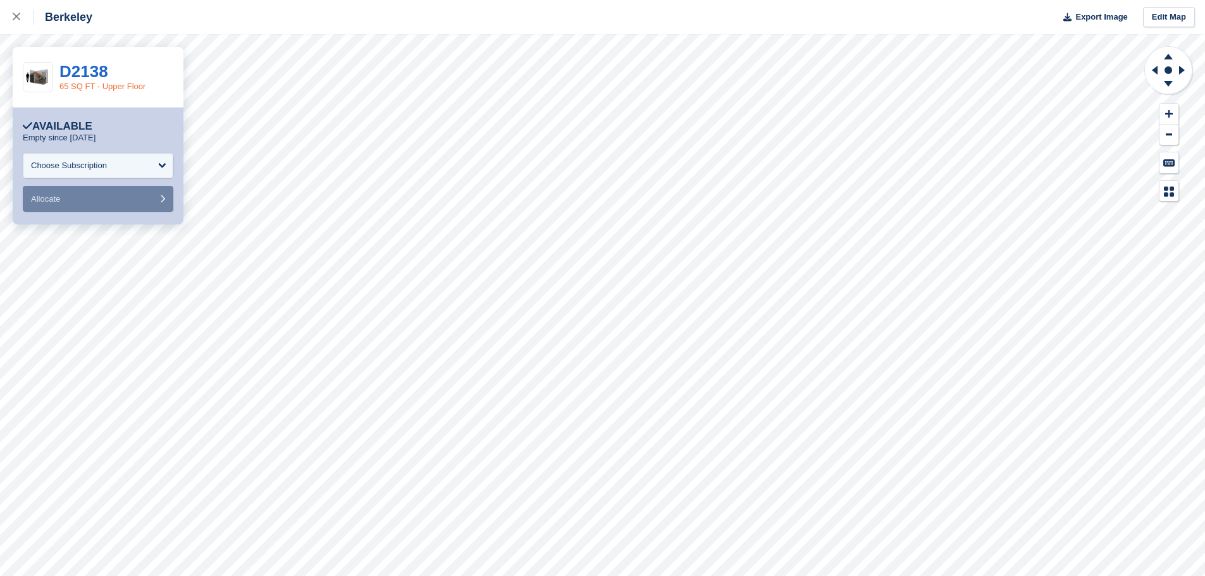
click at [77, 90] on link "65 SQ FT - Upper Floor" at bounding box center [102, 86] width 86 height 9
click at [10, 16] on link at bounding box center [17, 17] width 34 height 34
